Goal: Information Seeking & Learning: Stay updated

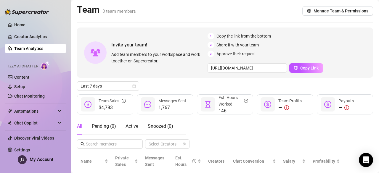
scroll to position [89, 0]
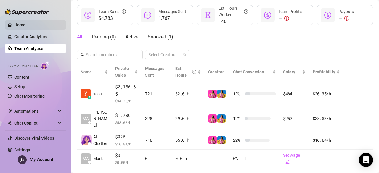
click at [25, 27] on link "Home" at bounding box center [19, 25] width 11 height 5
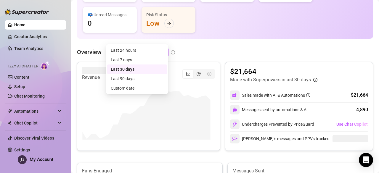
click at [159, 48] on span "Last 30 days" at bounding box center [137, 52] width 55 height 9
click at [149, 50] on div "Last 24 hours" at bounding box center [137, 50] width 53 height 7
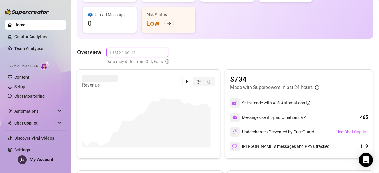
click at [153, 48] on span "Last 24 hours" at bounding box center [137, 52] width 55 height 9
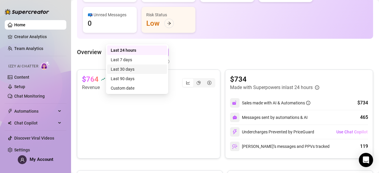
click at [149, 66] on div "Last 30 days" at bounding box center [137, 69] width 53 height 7
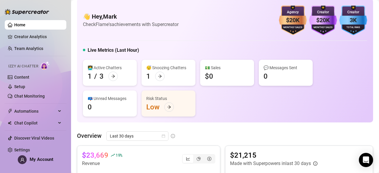
scroll to position [5, 0]
click at [340, 113] on div "👩‍💻 Active Chatters 1 / 3 😴 Snoozing Chatters 1 💵 Sales $0 💬 Messages Sent 0 📪 …" at bounding box center [225, 88] width 284 height 57
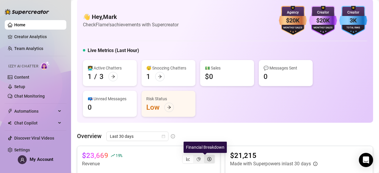
click at [207, 158] on icon "dollar-circle" at bounding box center [209, 159] width 4 height 4
click at [206, 156] on input "segmented control" at bounding box center [206, 156] width 0 height 0
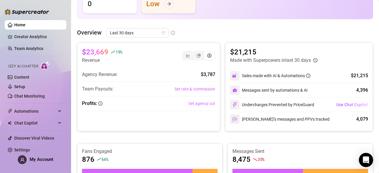
scroll to position [111, 0]
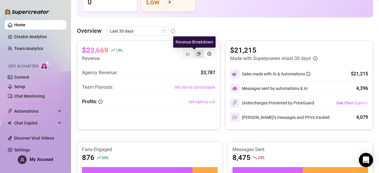
click at [197, 54] on icon "pie-chart" at bounding box center [199, 54] width 4 height 4
click at [195, 51] on input "segmented control" at bounding box center [195, 51] width 0 height 0
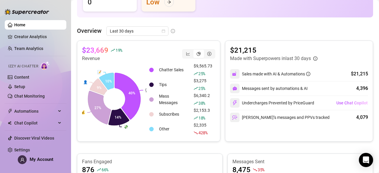
click at [242, 43] on div "$21,215 Made with Superpowers in last 30 days Sales made with AI & Automations …" at bounding box center [299, 91] width 148 height 101
click at [164, 31] on icon "calendar" at bounding box center [164, 31] width 4 height 4
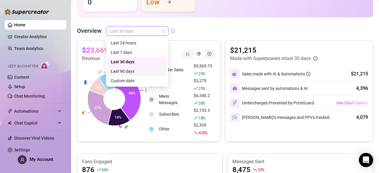
click at [161, 68] on div "Last 90 days" at bounding box center [137, 71] width 53 height 7
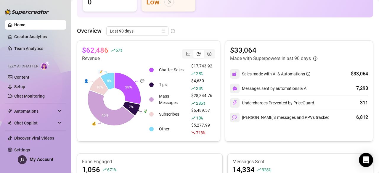
click at [212, 44] on div "$62,486 67 % Revenue 💬 💸 💰 👤 📝 28% 7% 45% 10% 8% Chatter Sales $17,743.92 25 % …" at bounding box center [148, 91] width 143 height 101
click at [226, 37] on div "Overview Last 90 days $62,486 67 % Revenue 💬 💸 💰 👤 📝 28% 7% 45% 10% 8% Chatter …" at bounding box center [225, 154] width 296 height 257
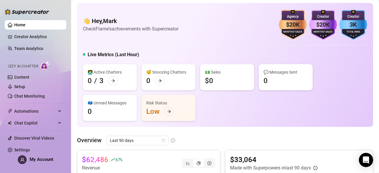
scroll to position [0, 0]
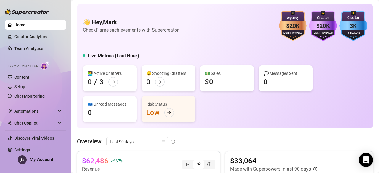
drag, startPoint x: 281, startPoint y: 24, endPoint x: 300, endPoint y: 27, distance: 19.1
click at [300, 27] on div "$20K" at bounding box center [293, 25] width 28 height 9
